Goal: Navigation & Orientation: Understand site structure

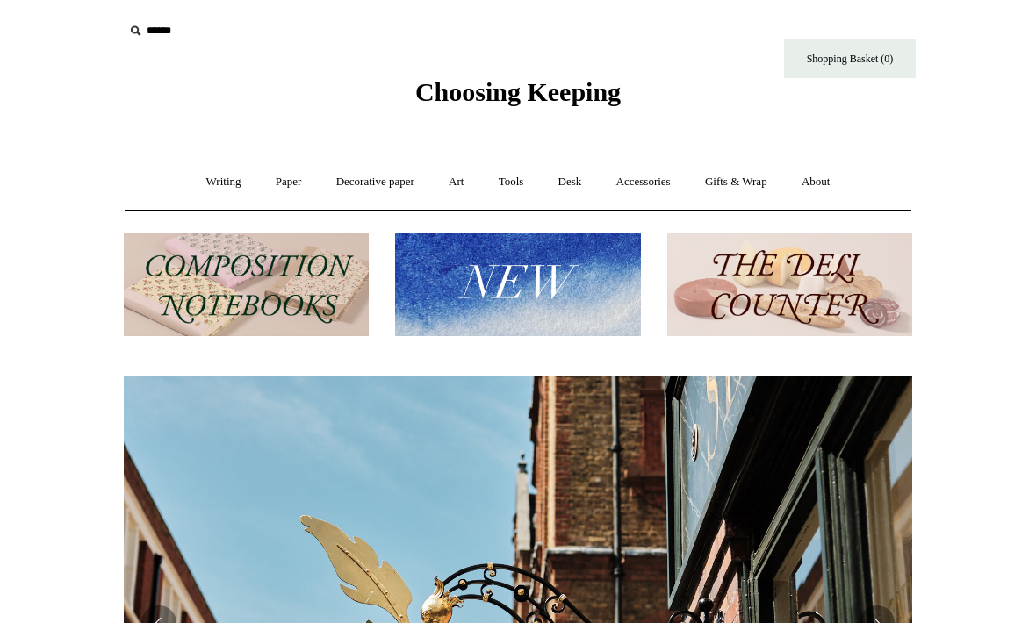
scroll to position [0, 788]
click at [646, 181] on link "Accessories +" at bounding box center [643, 182] width 86 height 47
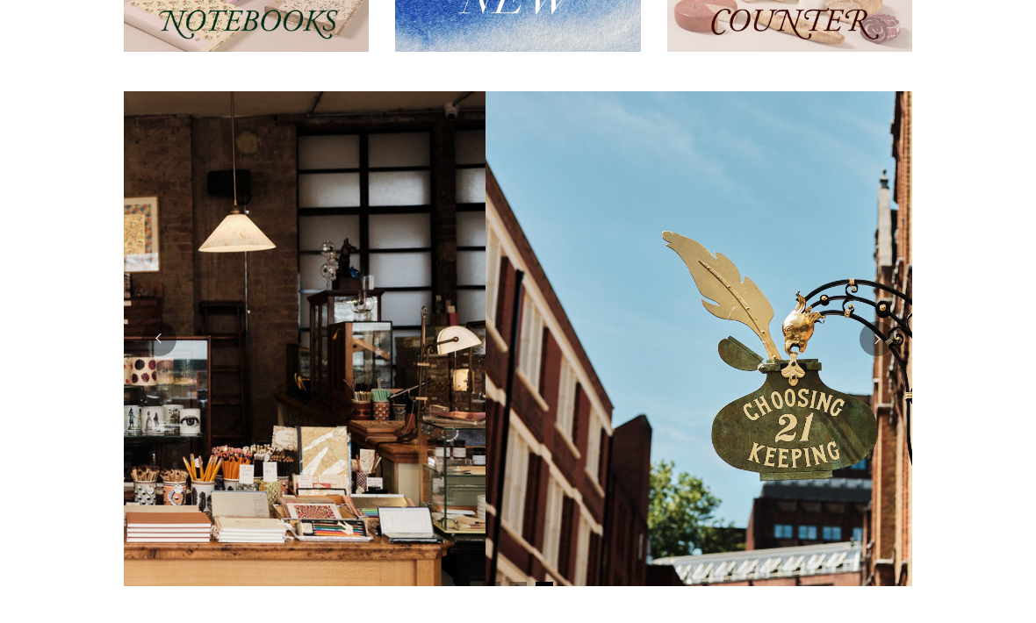
scroll to position [0, 0]
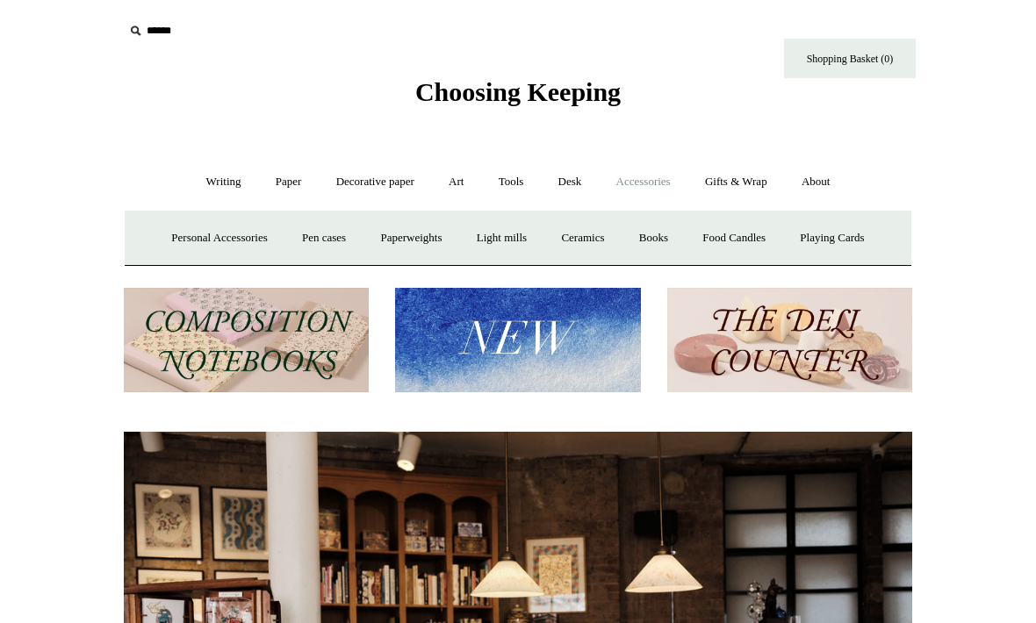
click at [529, 339] on img at bounding box center [517, 340] width 245 height 104
click at [505, 341] on img at bounding box center [517, 340] width 245 height 104
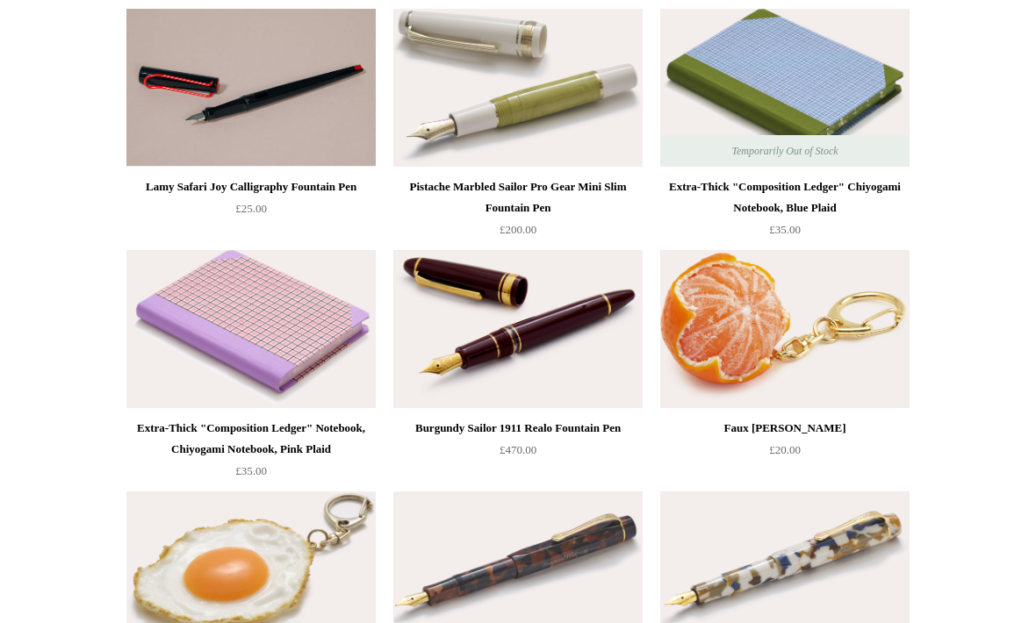
scroll to position [460, 0]
click at [739, 319] on img at bounding box center [784, 330] width 249 height 158
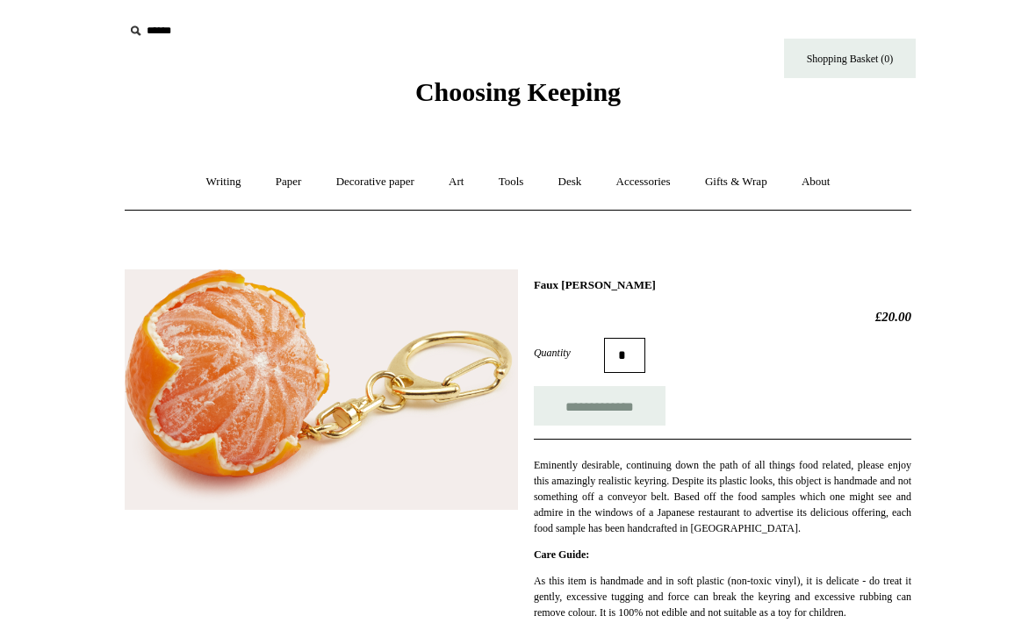
click at [578, 178] on link "Desk +" at bounding box center [569, 182] width 55 height 47
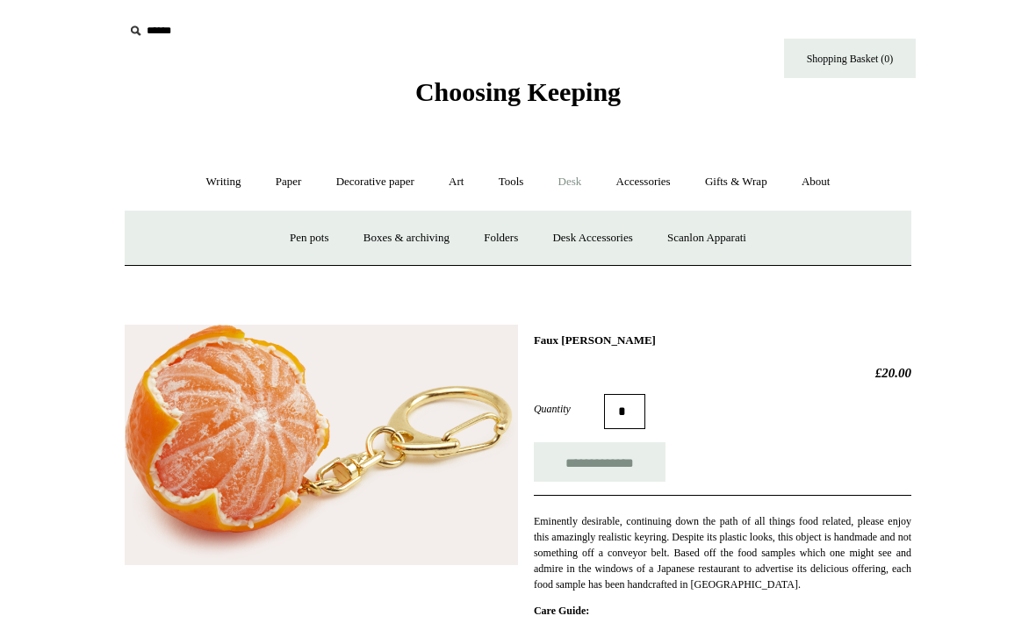
click at [294, 234] on link "Pen pots" at bounding box center [309, 238] width 70 height 47
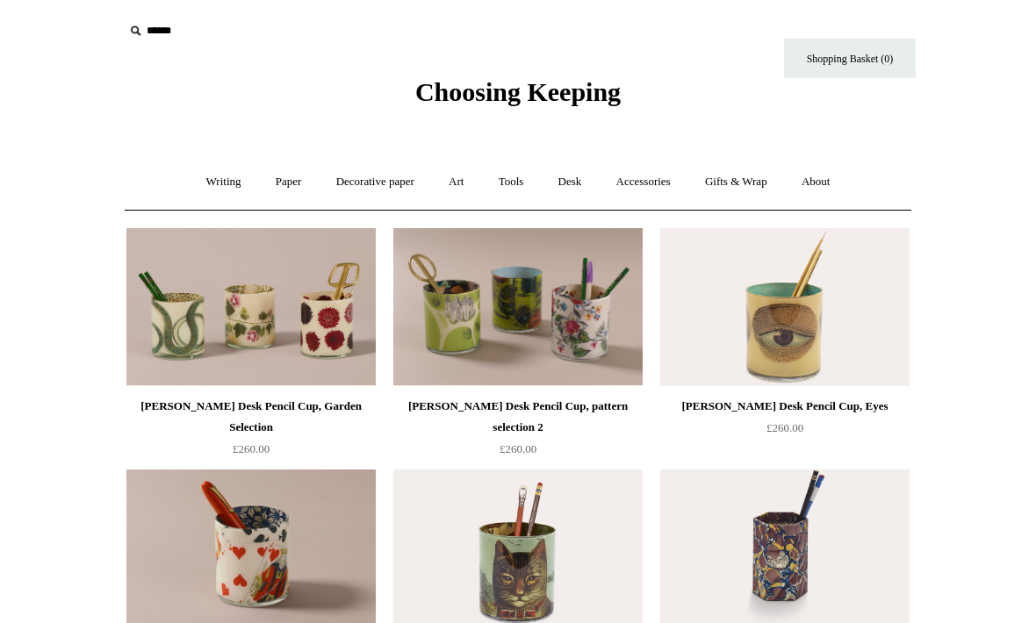
click at [566, 183] on link "Desk +" at bounding box center [569, 182] width 55 height 47
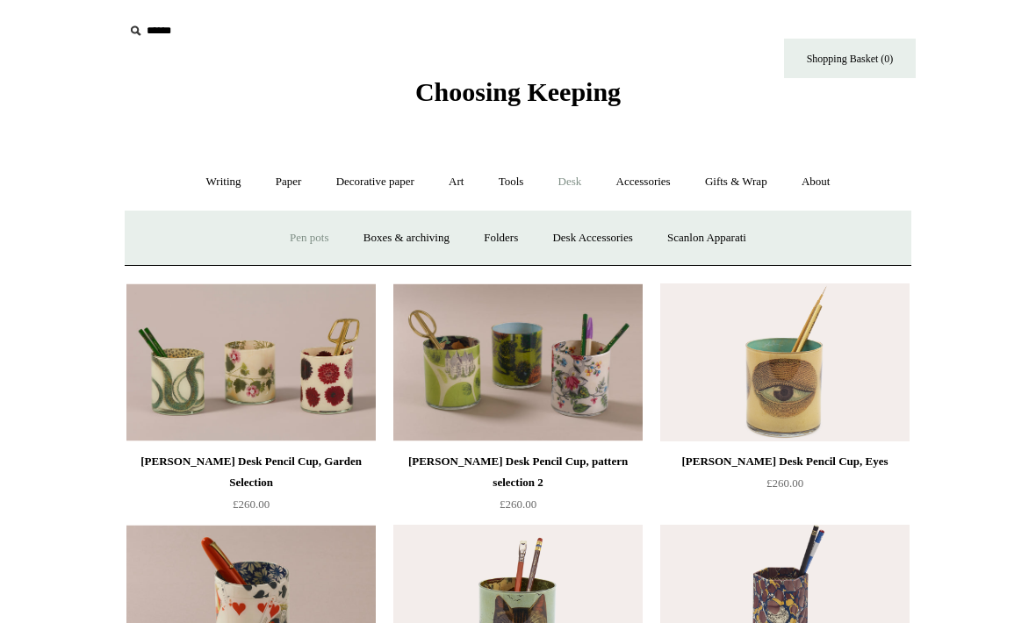
click at [399, 233] on link "Boxes & archiving" at bounding box center [407, 238] width 118 height 47
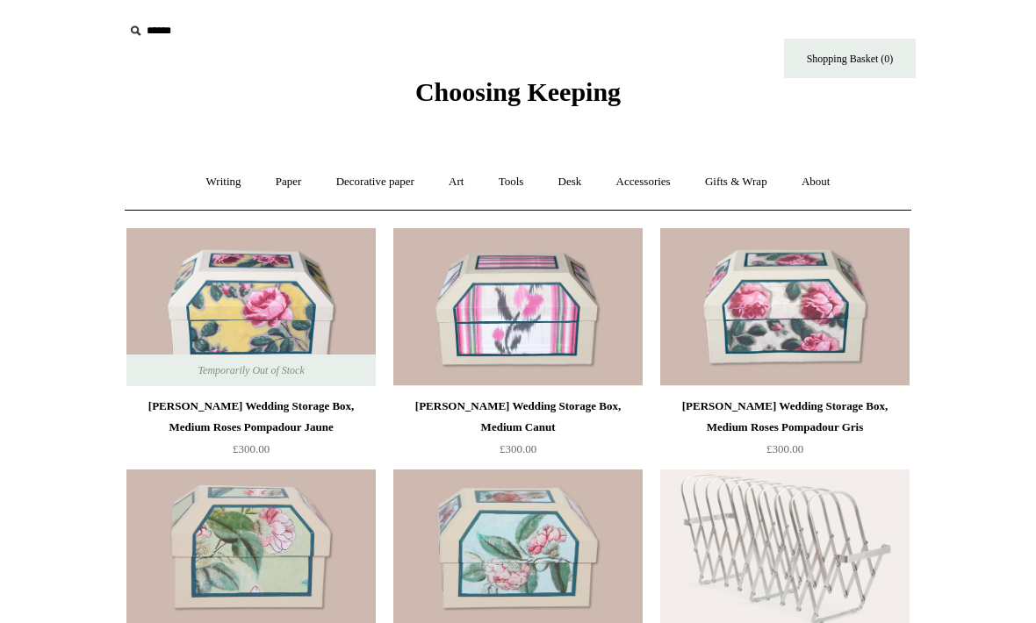
click at [209, 176] on link "Writing +" at bounding box center [223, 182] width 67 height 47
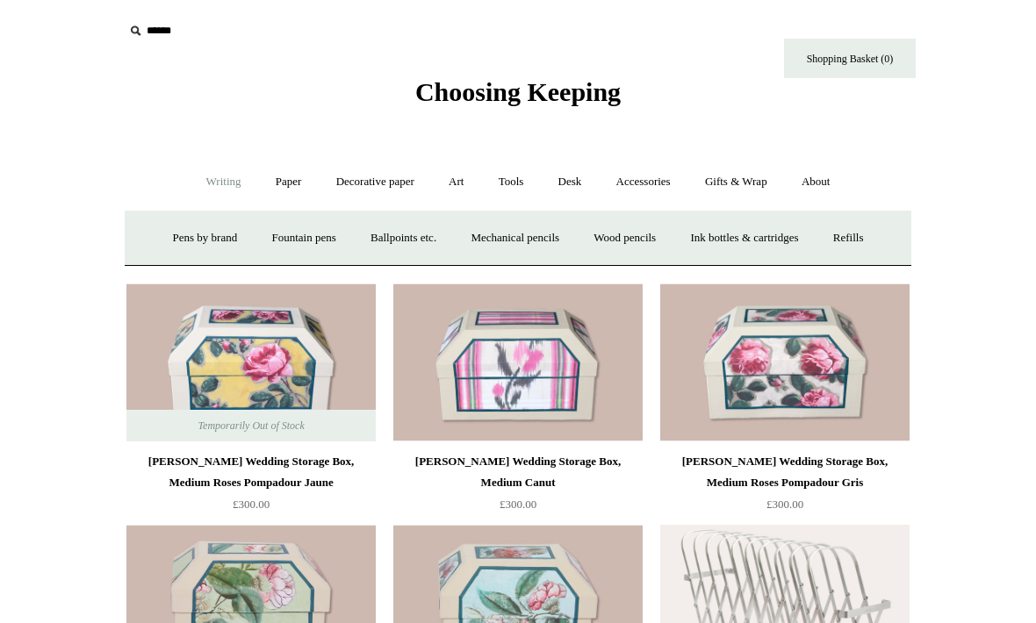
click at [397, 241] on link "Ballpoints etc. +" at bounding box center [403, 238] width 97 height 47
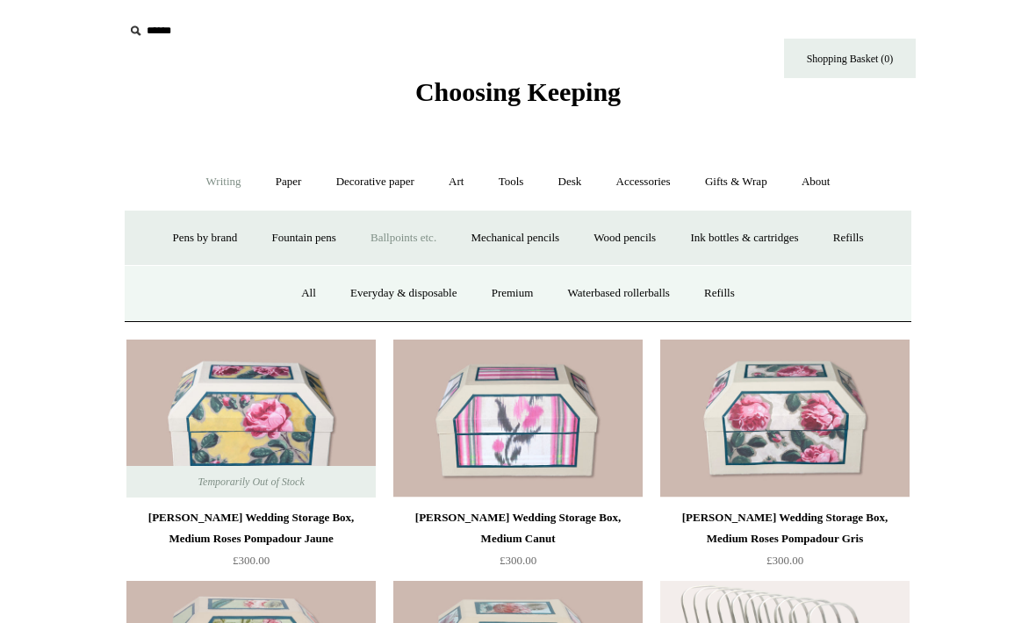
click at [376, 286] on link "Everyday & disposable" at bounding box center [403, 293] width 138 height 47
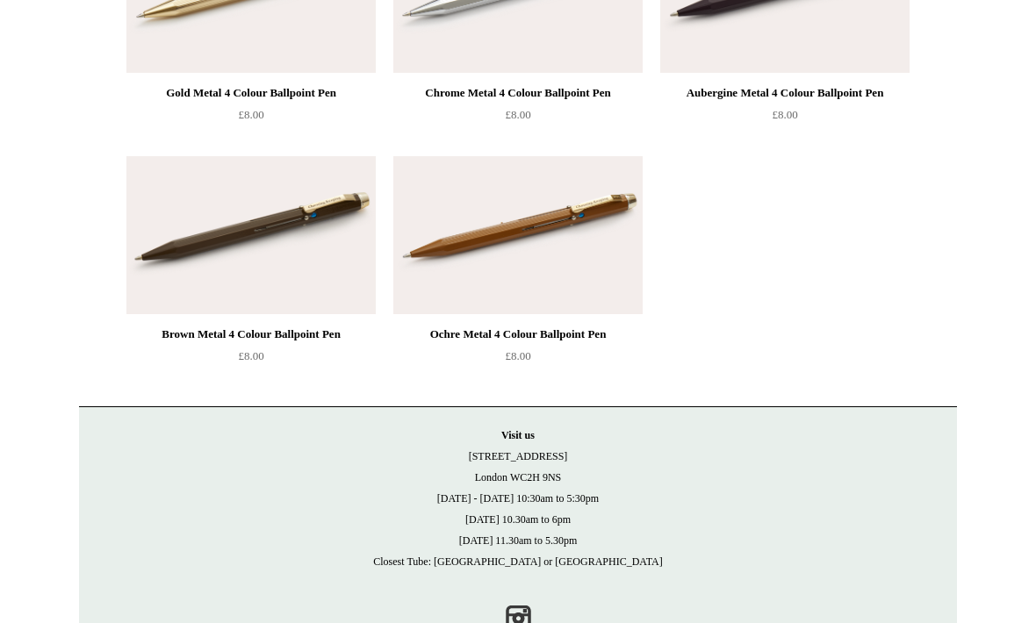
scroll to position [1761, 0]
